Goal: Navigation & Orientation: Understand site structure

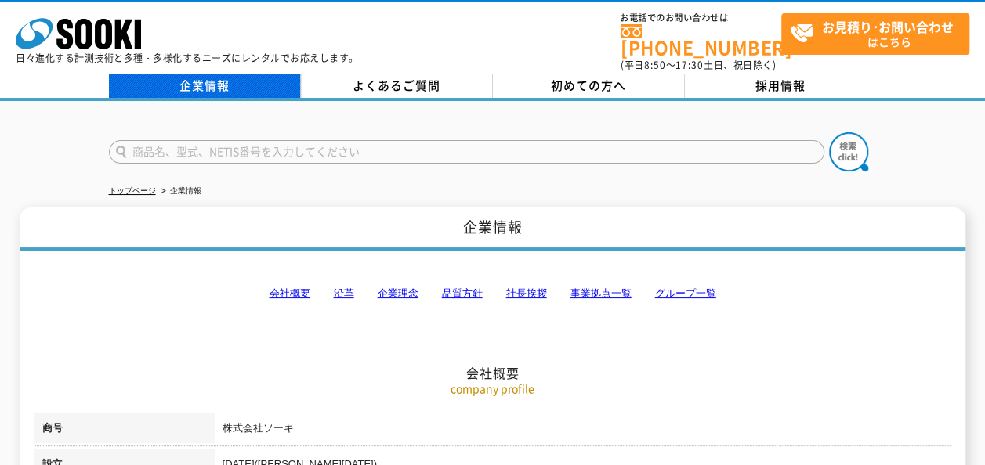
click at [202, 83] on link "企業情報" at bounding box center [205, 86] width 192 height 24
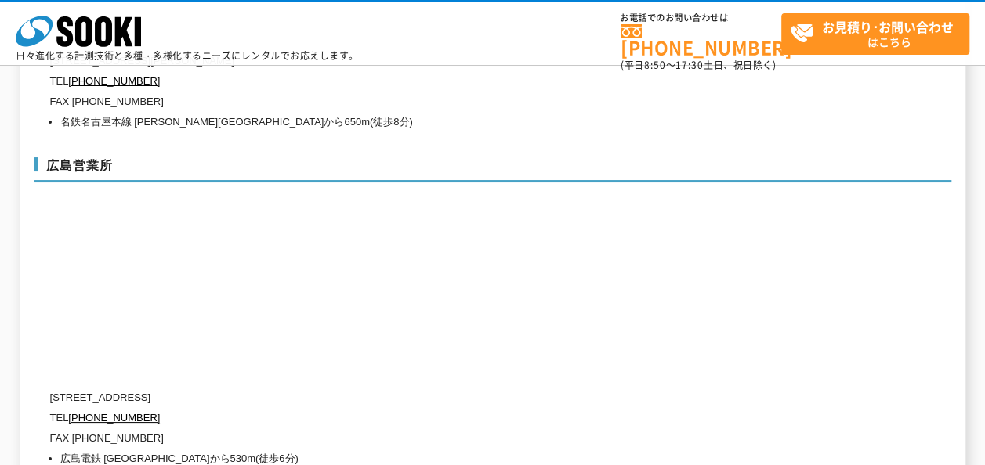
scroll to position [5561, 0]
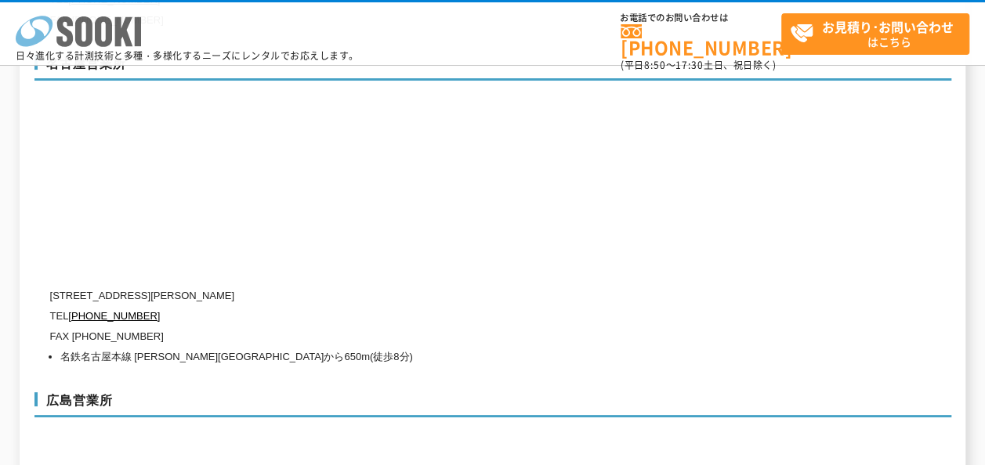
click at [119, 16] on icon "株式会社 ソーキ" at bounding box center [78, 31] width 125 height 31
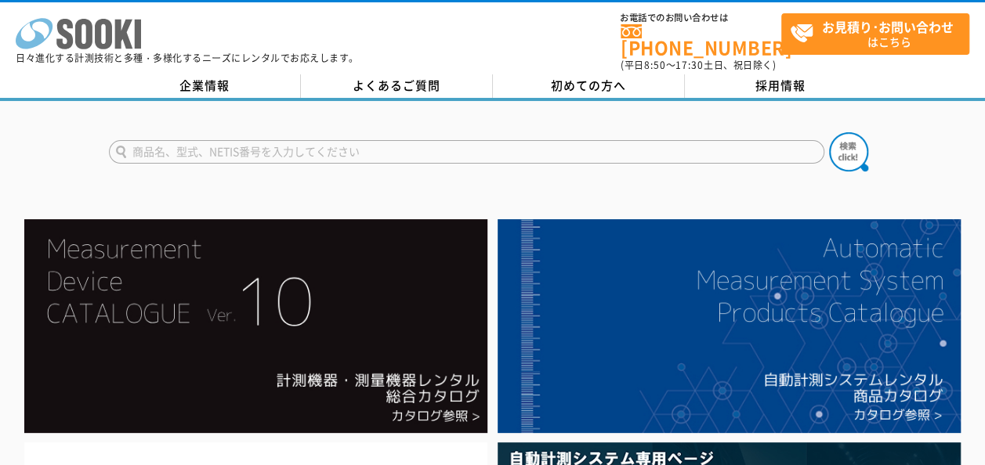
click at [80, 34] on icon at bounding box center [83, 34] width 17 height 31
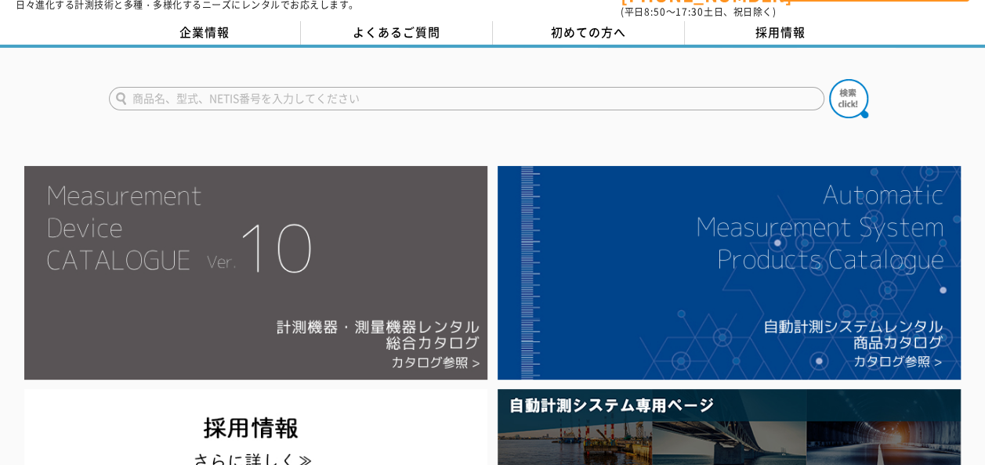
scroll to position [78, 0]
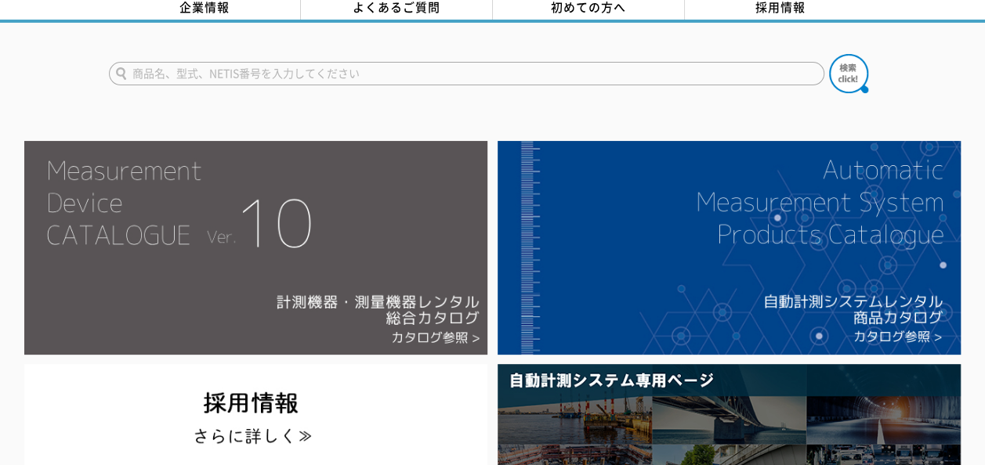
click at [361, 241] on img at bounding box center [255, 248] width 463 height 214
